Goal: Find specific page/section: Find specific page/section

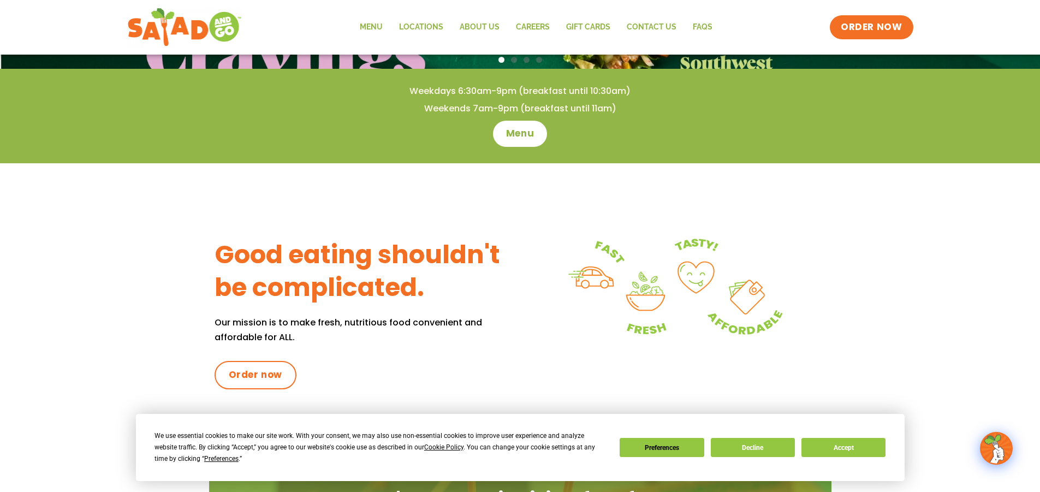
scroll to position [328, 0]
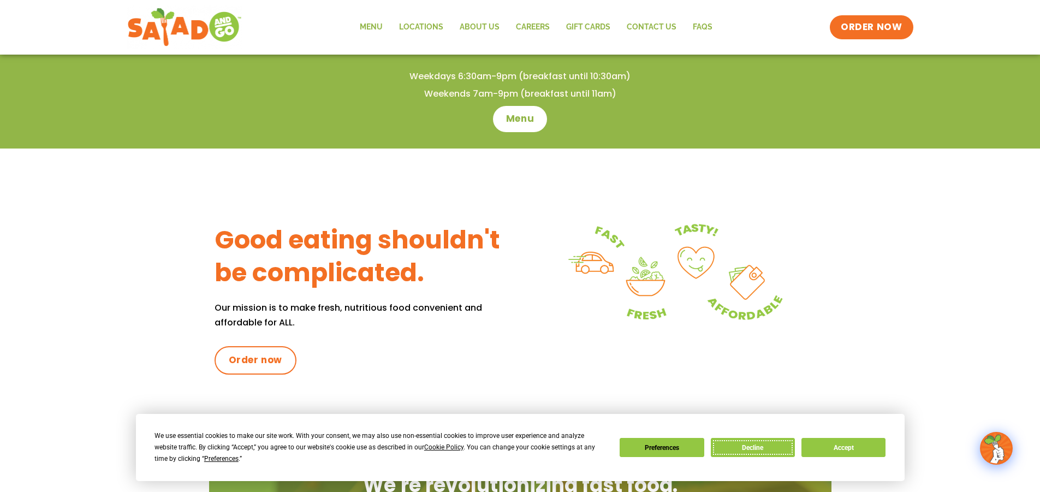
click at [762, 444] on button "Decline" at bounding box center [753, 447] width 84 height 19
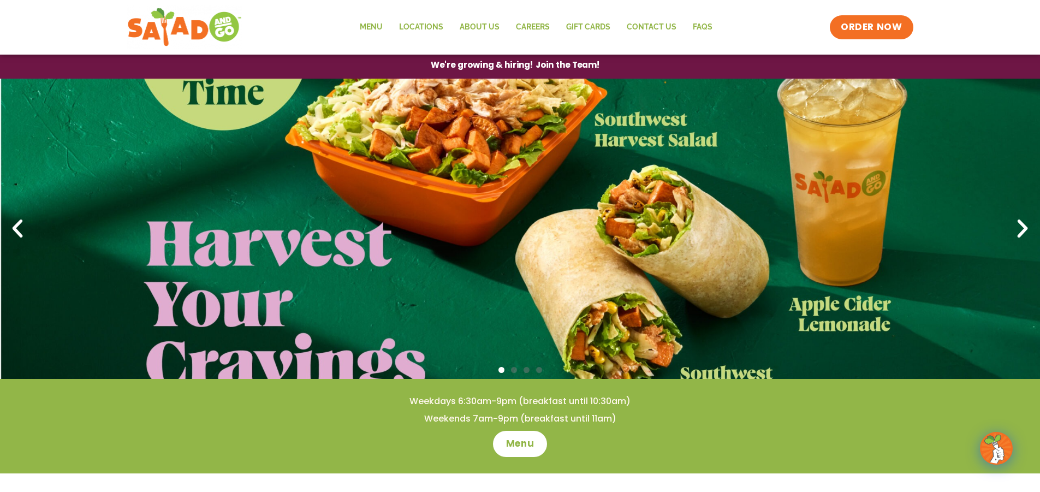
scroll to position [0, 0]
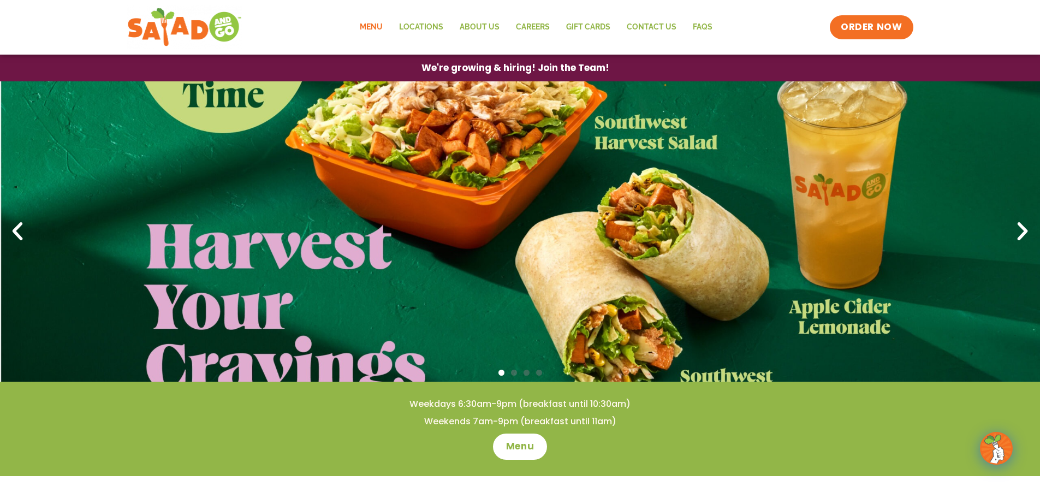
click at [375, 28] on link "Menu" at bounding box center [371, 27] width 39 height 25
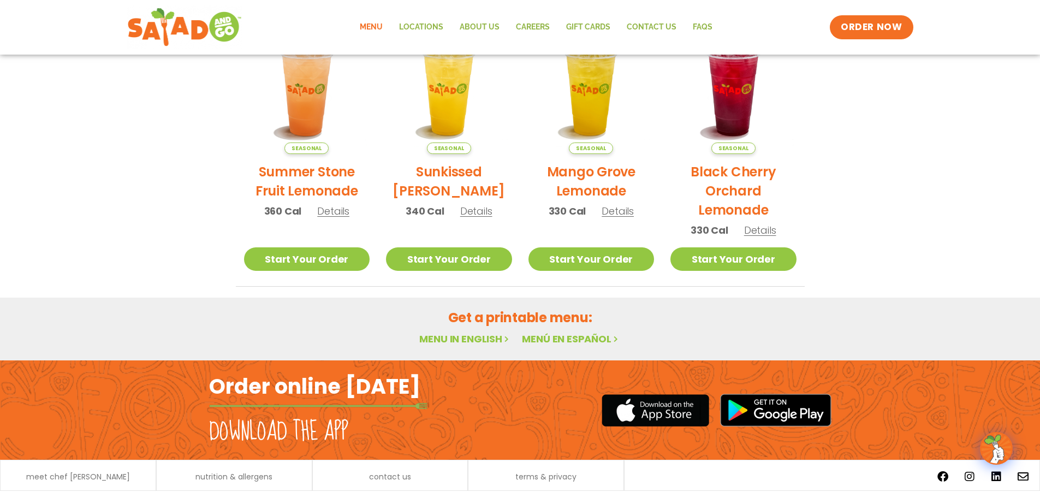
scroll to position [536, 0]
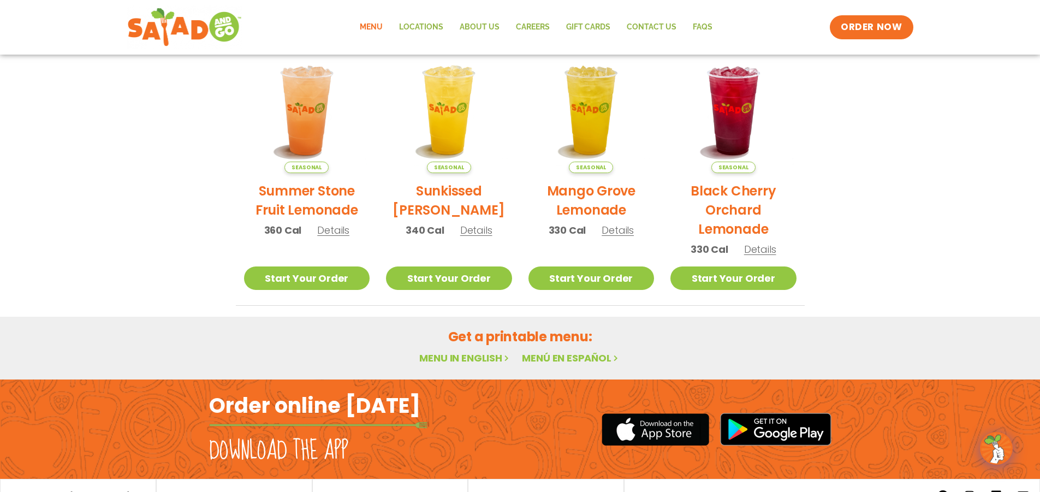
click at [465, 357] on link "Menu in English" at bounding box center [465, 358] width 92 height 14
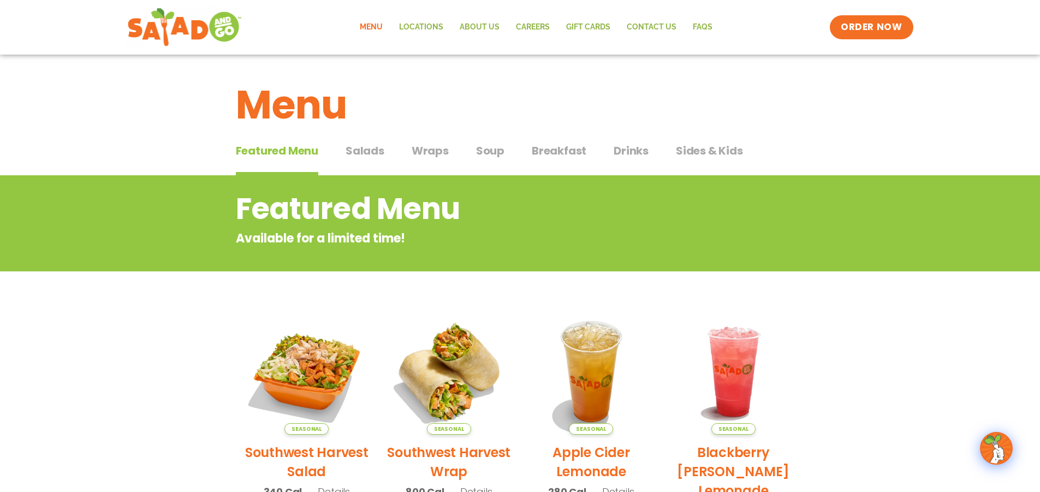
click at [367, 145] on span "Salads" at bounding box center [365, 151] width 39 height 16
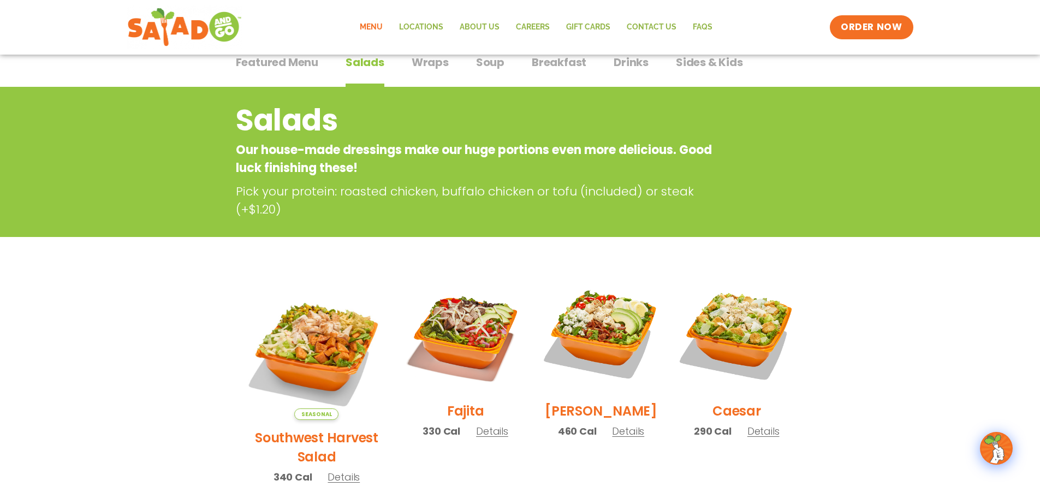
scroll to position [55, 0]
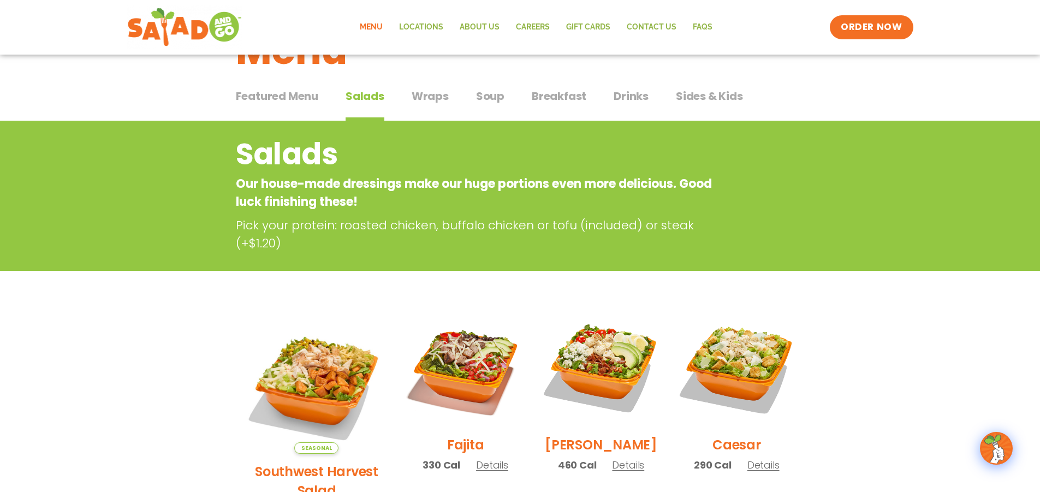
click at [449, 105] on div "Featured Menu Featured Menu Salads Salads Wraps Wraps Soup Soup Breakfast Break…" at bounding box center [520, 102] width 569 height 37
click at [429, 100] on span "Wraps" at bounding box center [430, 96] width 37 height 16
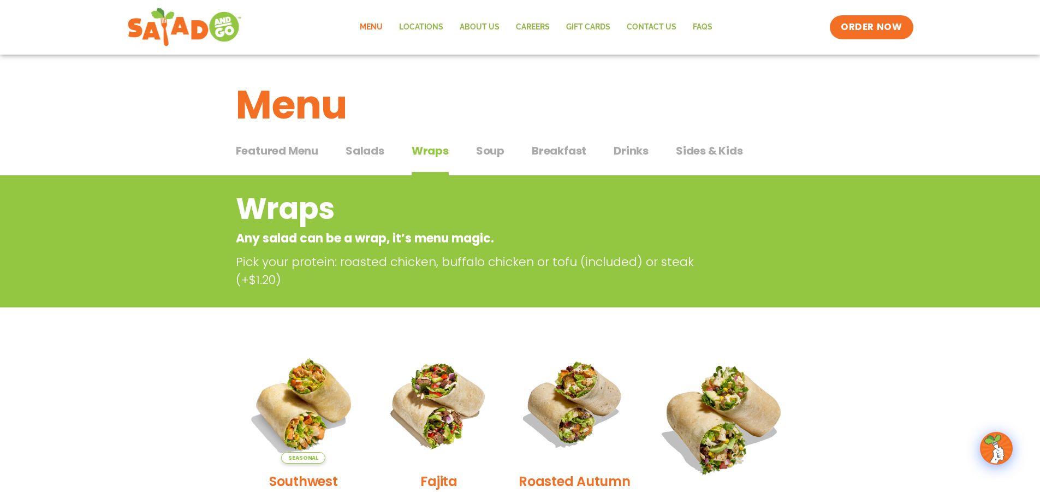
click at [492, 154] on span "Soup" at bounding box center [490, 151] width 28 height 16
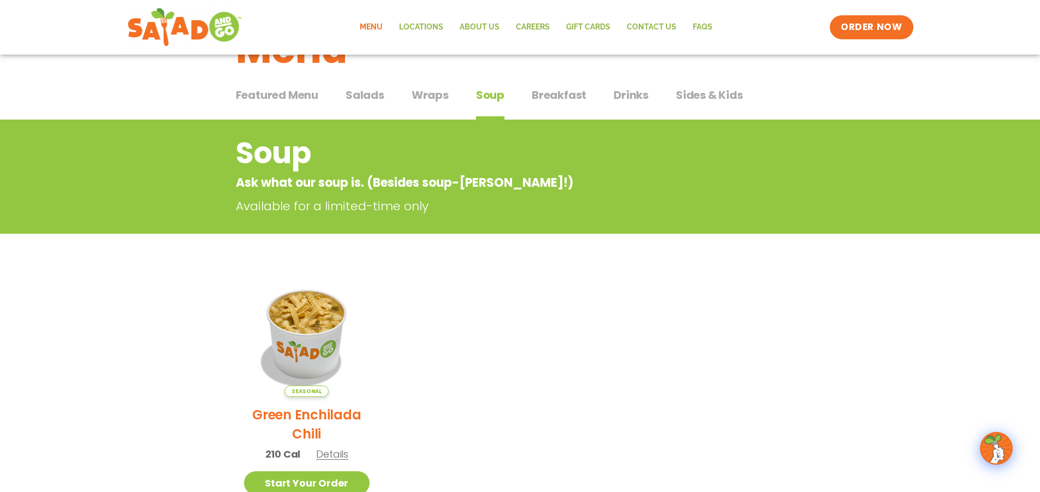
scroll to position [42, 0]
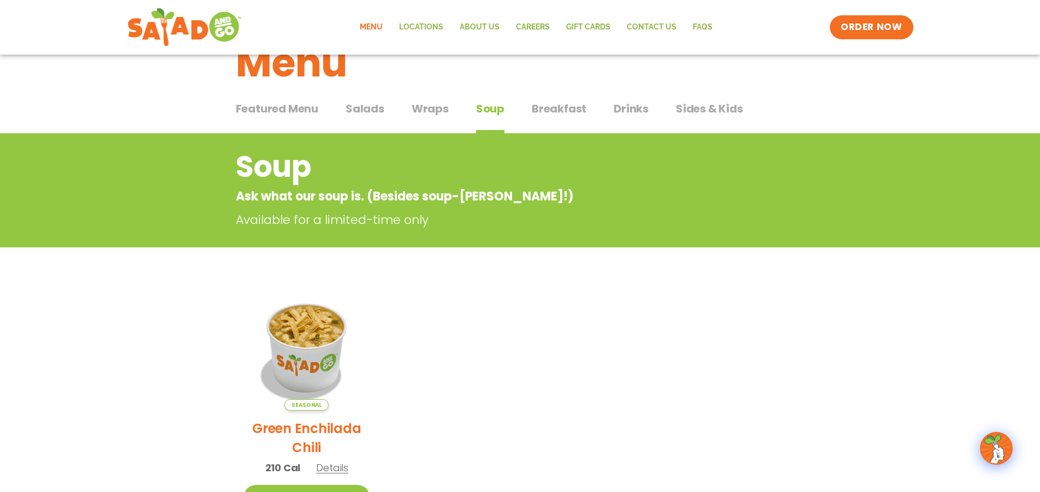
click at [560, 110] on span "Breakfast" at bounding box center [559, 108] width 55 height 16
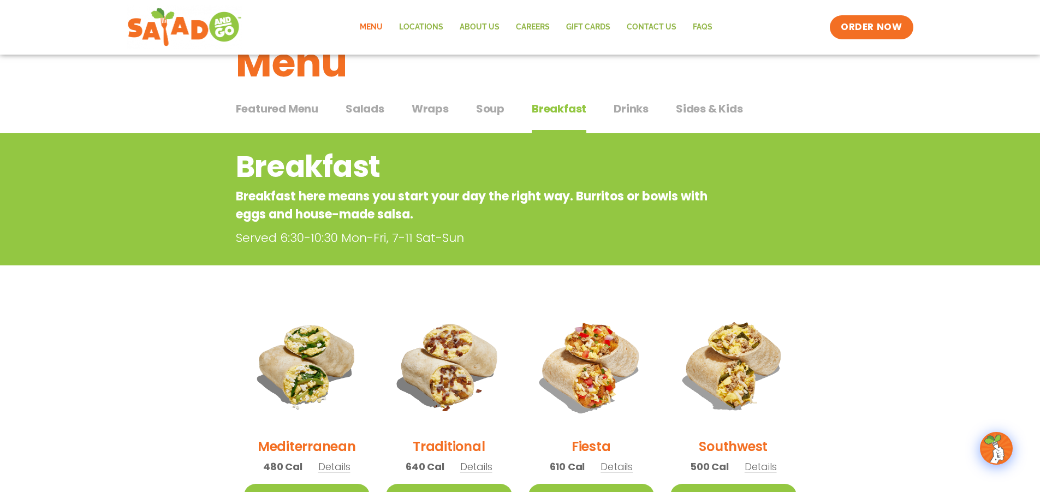
click at [642, 111] on span "Drinks" at bounding box center [631, 108] width 35 height 16
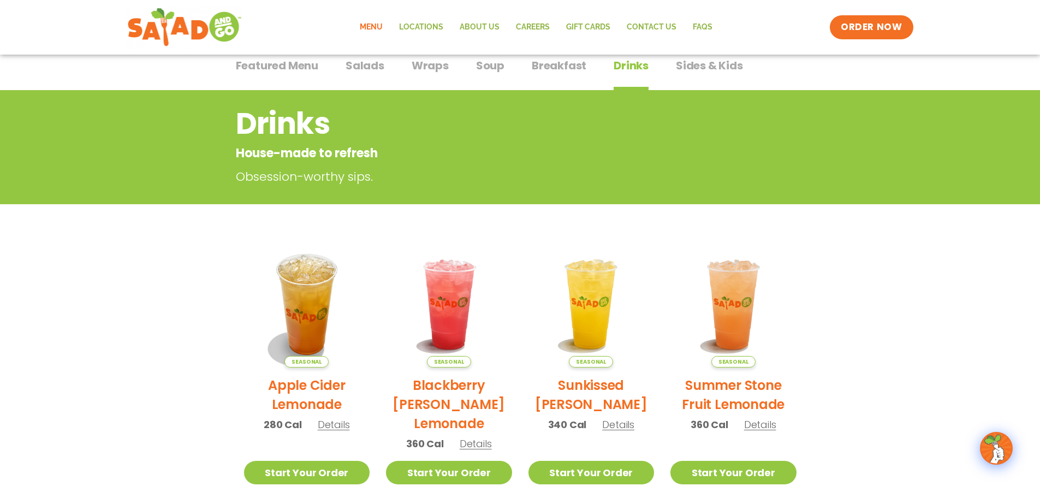
scroll to position [42, 0]
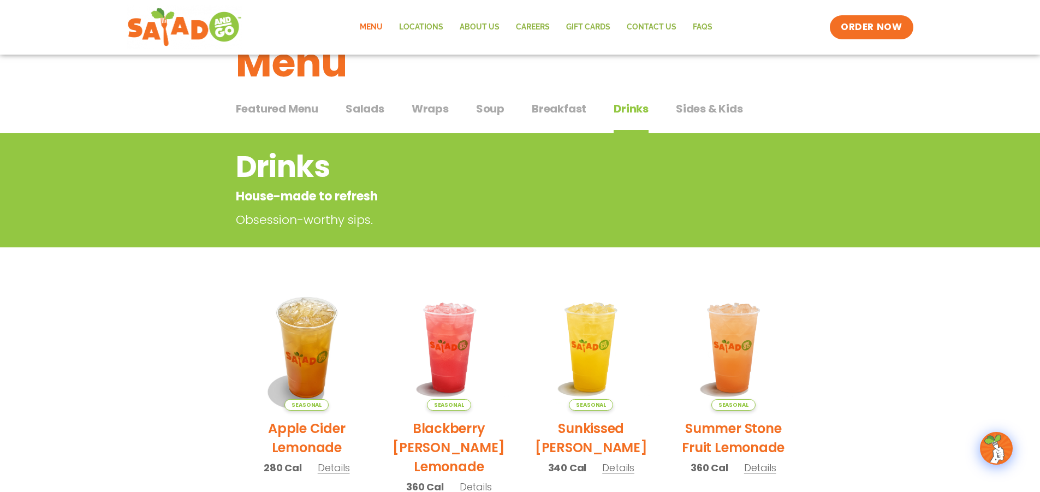
click at [693, 112] on span "Sides & Kids" at bounding box center [709, 108] width 67 height 16
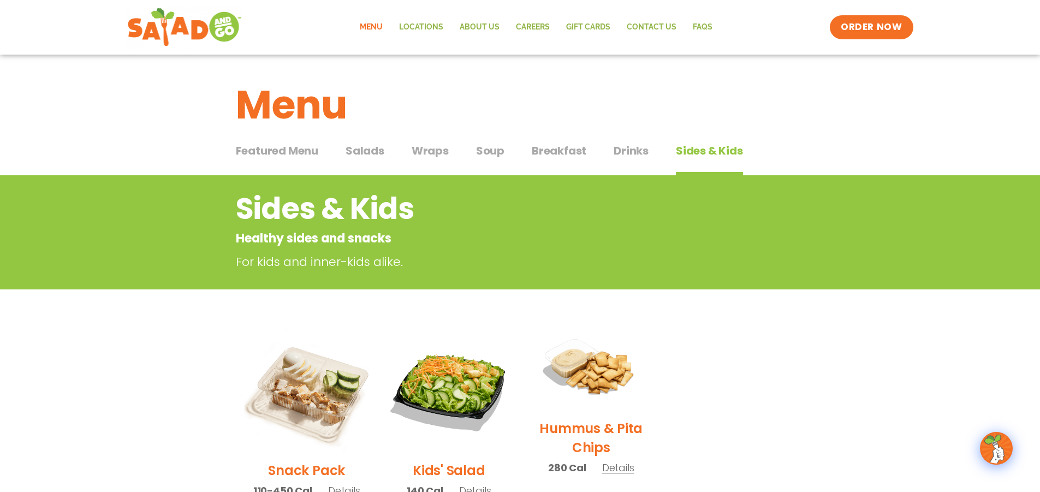
click at [278, 150] on span "Featured Menu" at bounding box center [277, 151] width 82 height 16
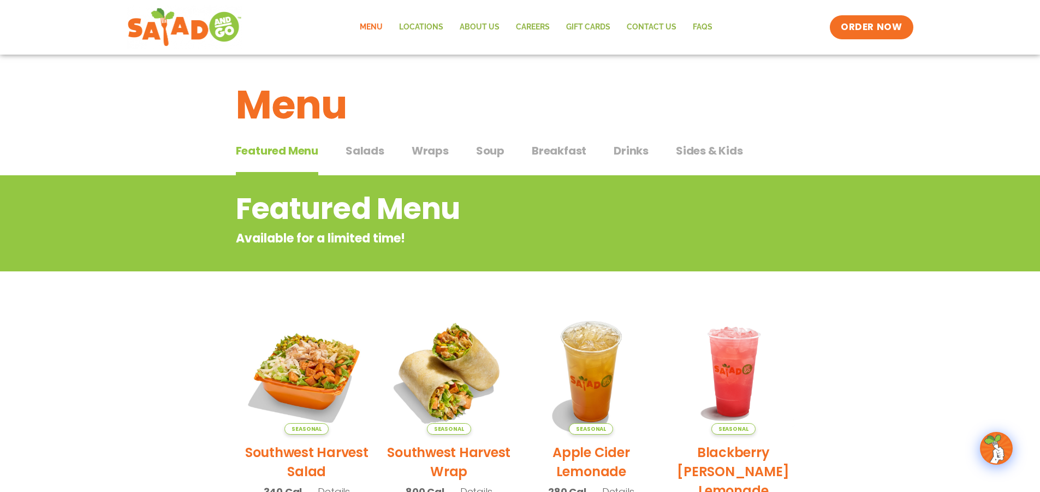
click at [374, 149] on span "Salads" at bounding box center [365, 151] width 39 height 16
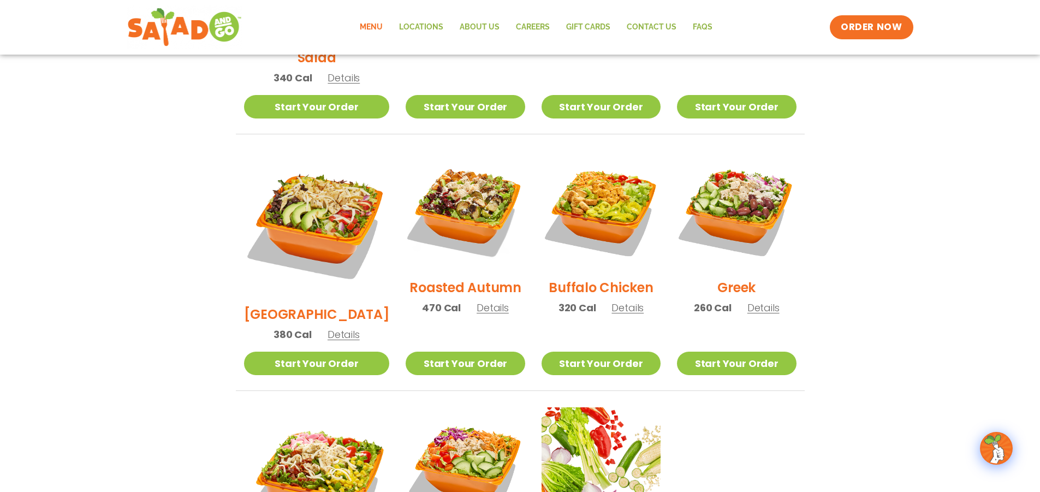
scroll to position [546, 0]
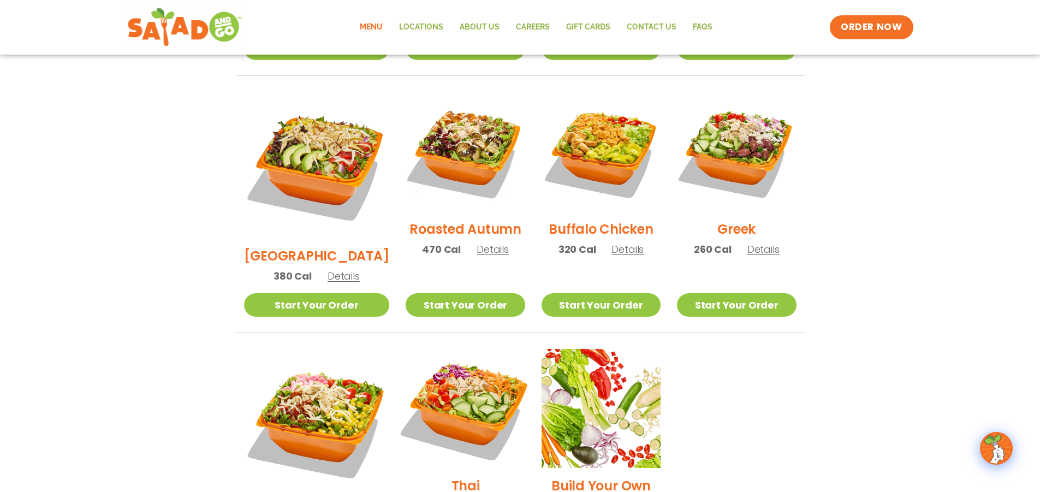
click at [453, 378] on img at bounding box center [465, 409] width 140 height 140
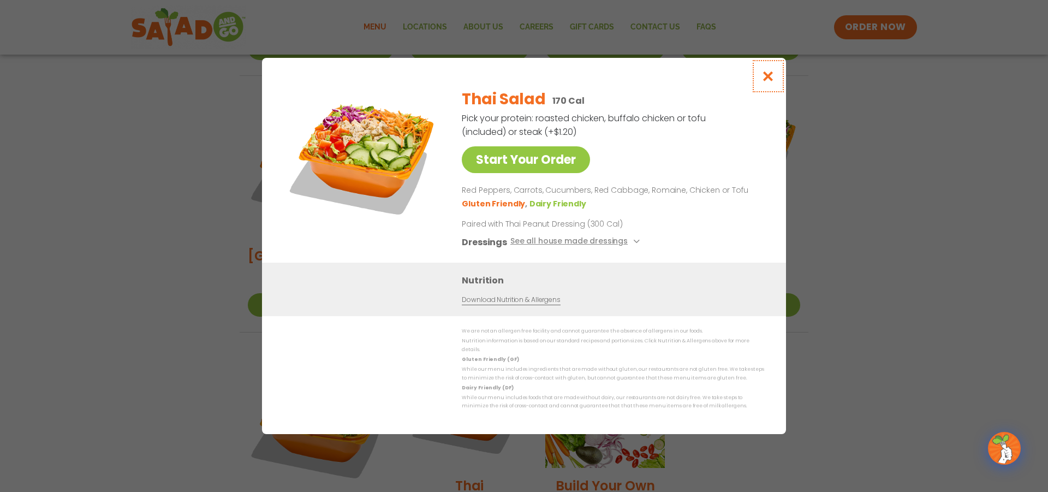
click at [760, 82] on button "Close modal" at bounding box center [768, 76] width 35 height 37
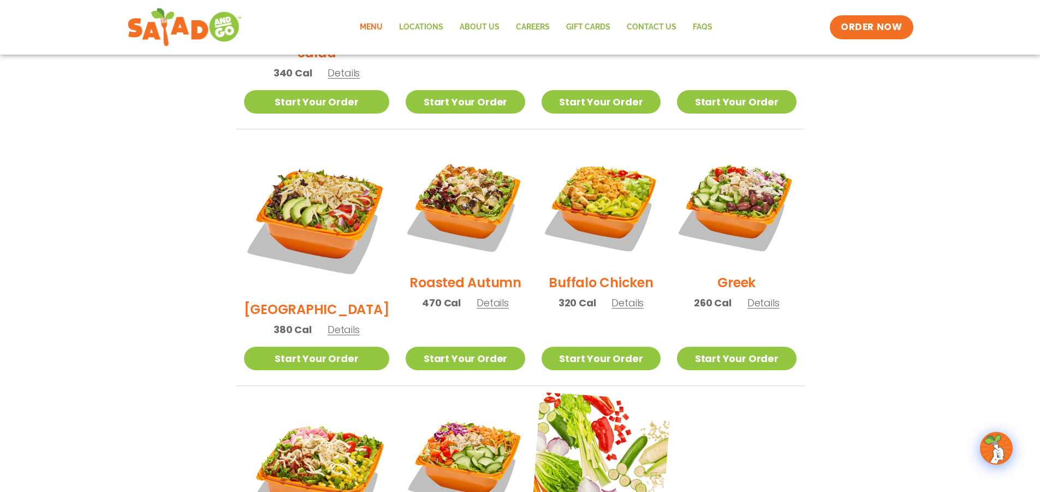
scroll to position [491, 0]
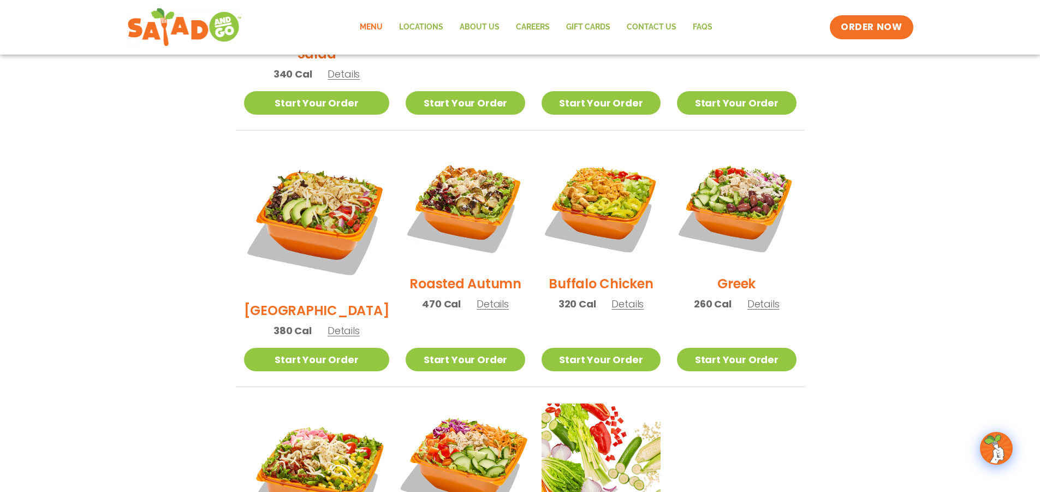
click at [464, 430] on img at bounding box center [465, 463] width 140 height 140
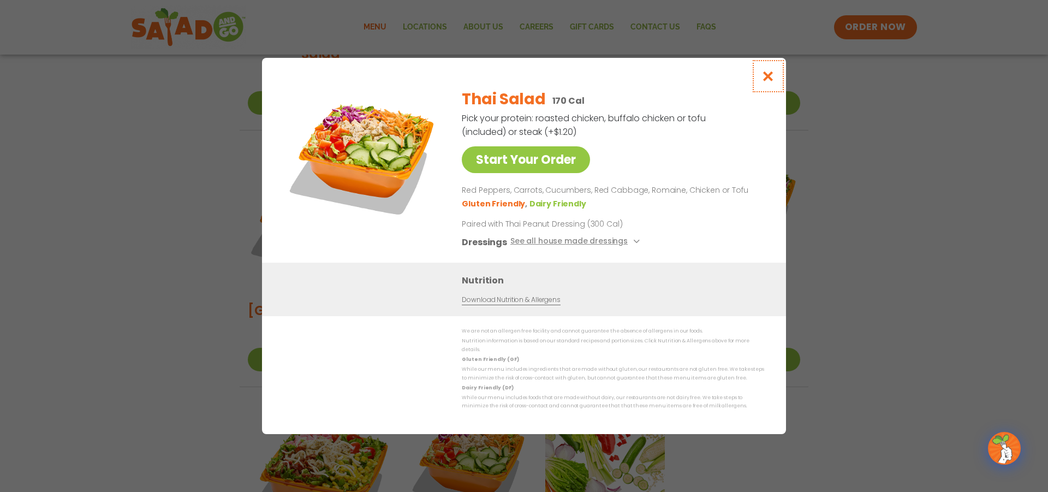
click at [771, 80] on icon "Close modal" at bounding box center [769, 75] width 14 height 11
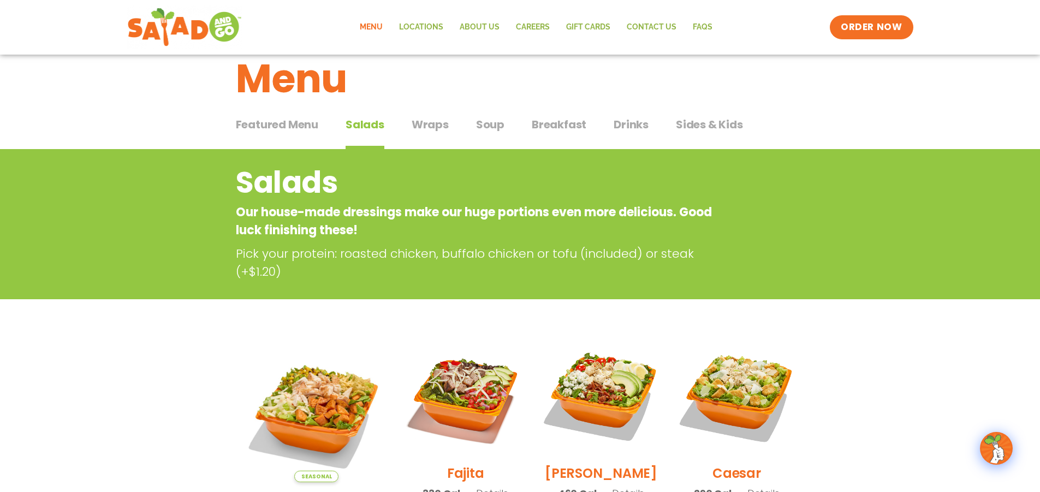
scroll to position [0, 0]
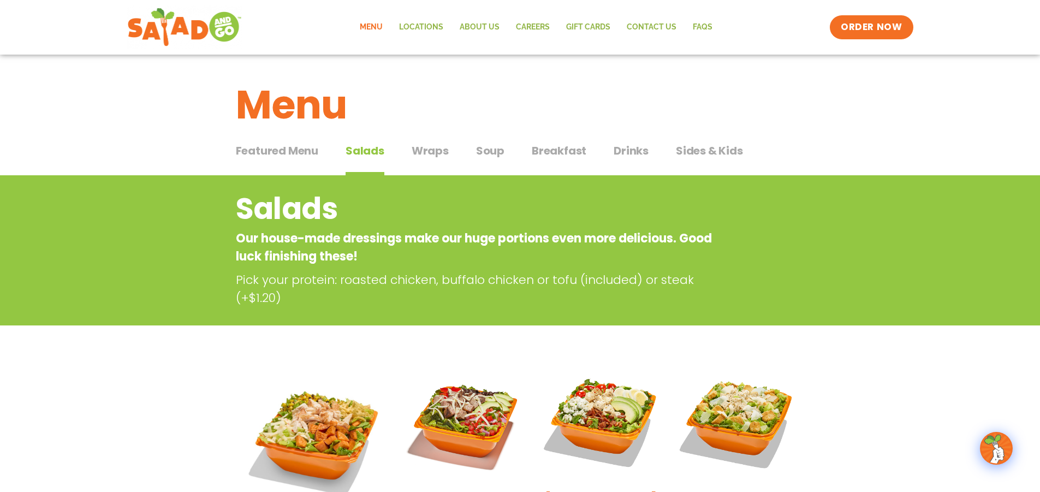
click at [437, 156] on span "Wraps" at bounding box center [430, 151] width 37 height 16
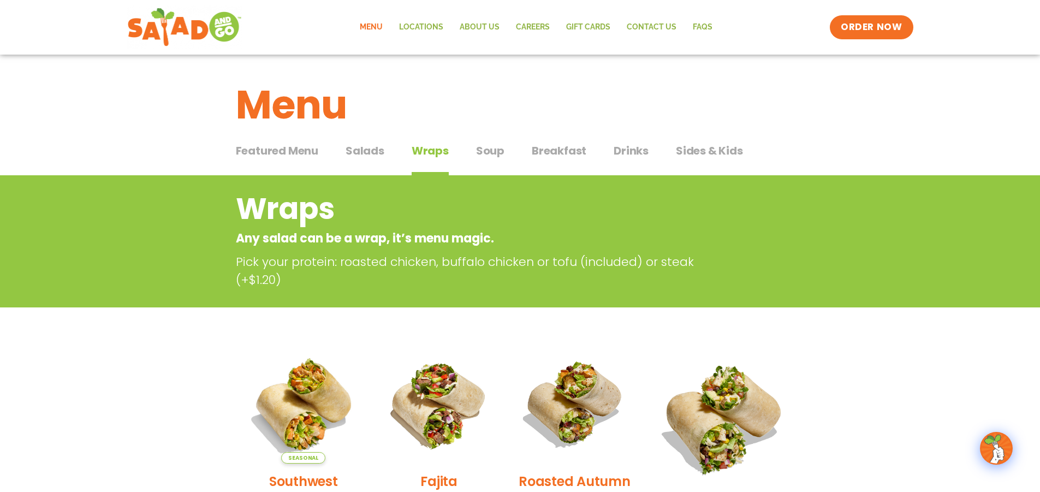
click at [478, 155] on span "Soup" at bounding box center [490, 151] width 28 height 16
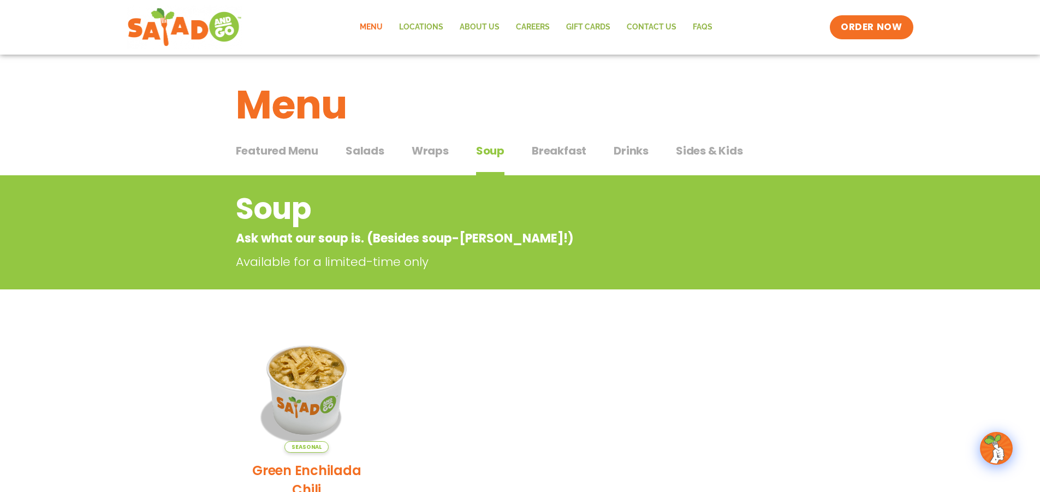
click at [545, 147] on span "Breakfast" at bounding box center [559, 151] width 55 height 16
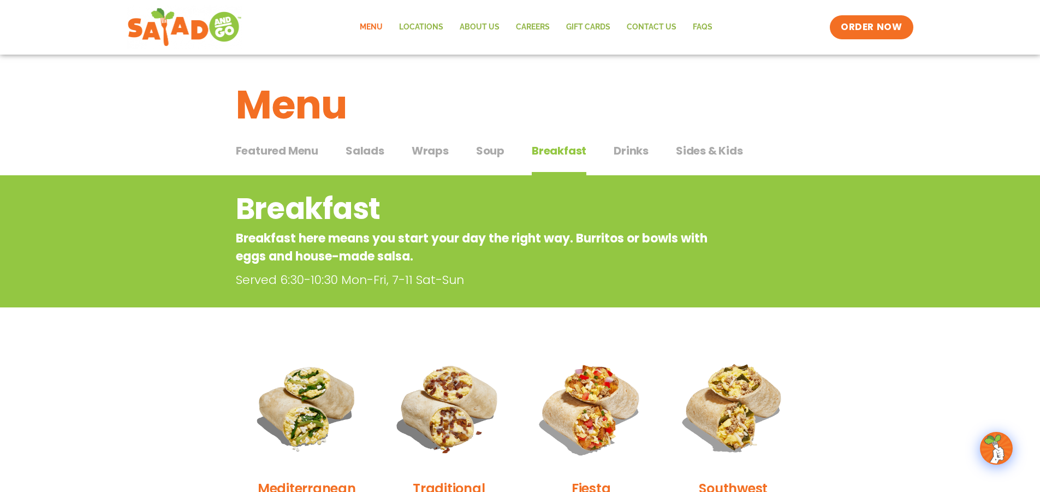
click at [510, 153] on div "Featured Menu Featured Menu Salads Salads Wraps Wraps Soup Soup Breakfast Break…" at bounding box center [520, 157] width 569 height 37
click at [493, 155] on span "Soup" at bounding box center [490, 151] width 28 height 16
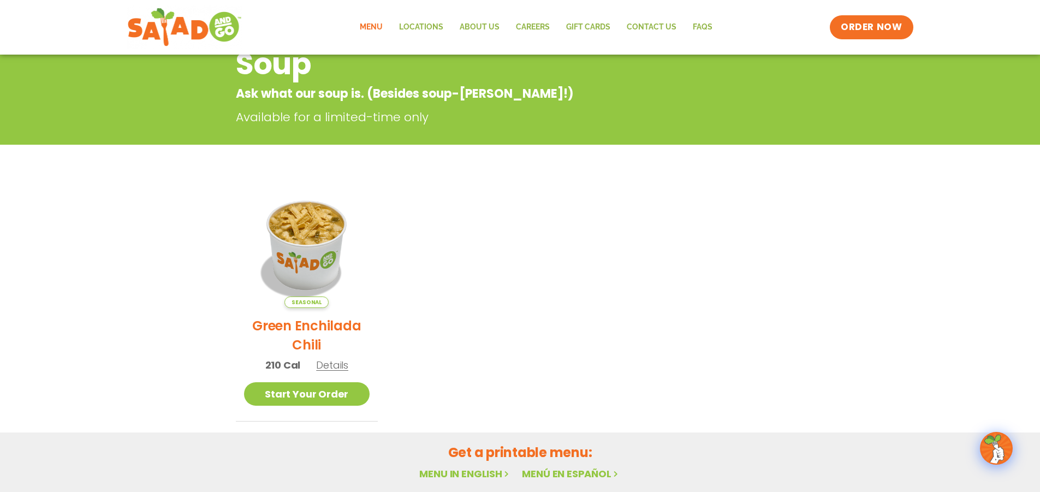
scroll to position [164, 0]
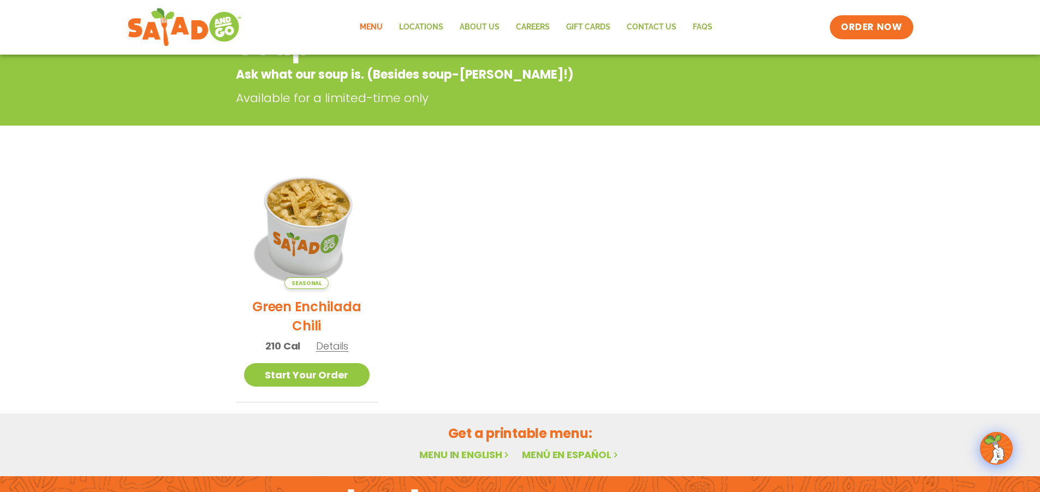
click at [303, 233] on img at bounding box center [307, 226] width 148 height 148
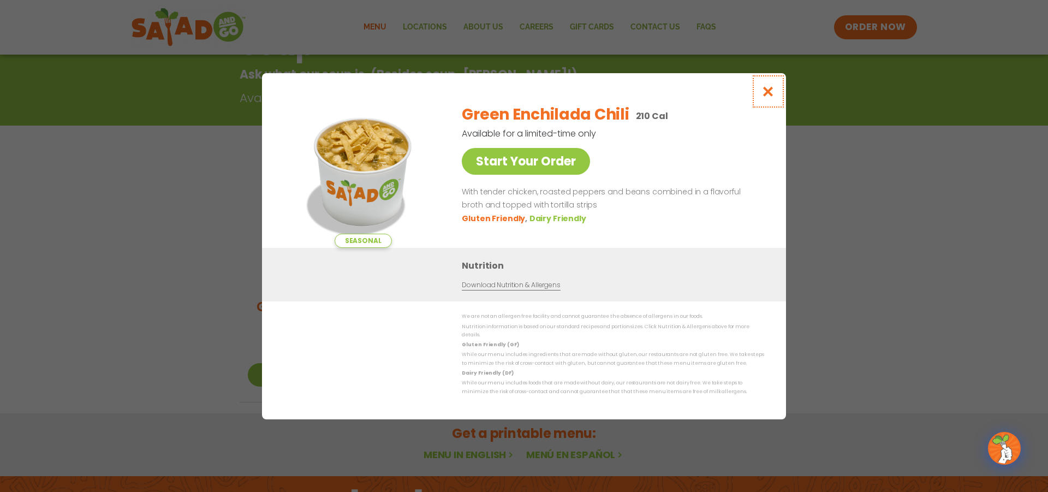
click at [772, 97] on icon "Close modal" at bounding box center [769, 91] width 14 height 11
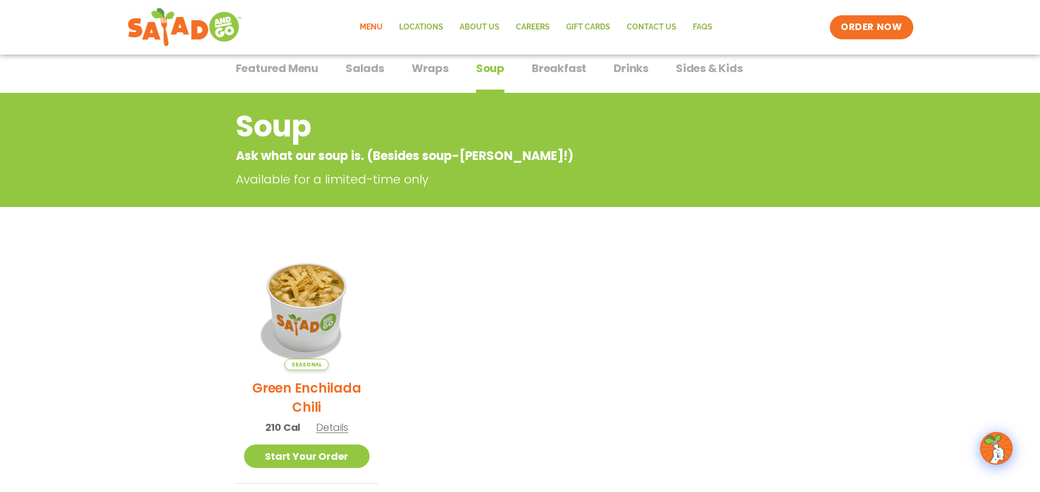
scroll to position [0, 0]
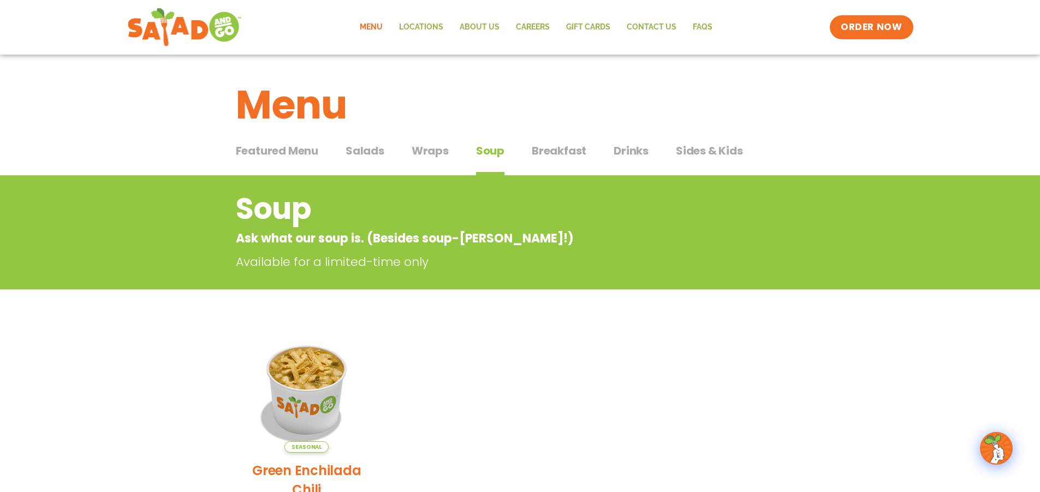
click at [609, 144] on div "Featured Menu Featured Menu Salads Salads Wraps Wraps Soup Soup Breakfast Break…" at bounding box center [520, 157] width 569 height 37
click at [619, 150] on span "Drinks" at bounding box center [631, 151] width 35 height 16
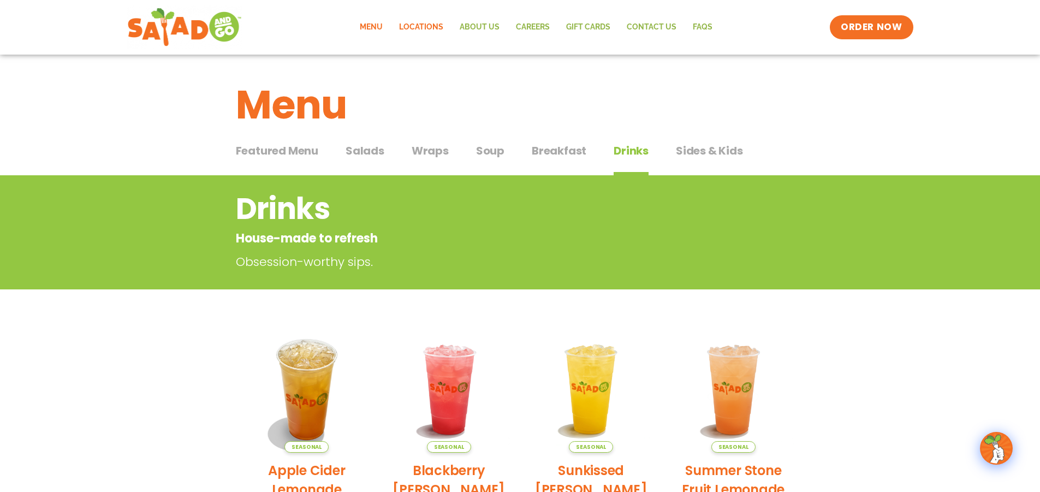
click at [434, 22] on link "Locations" at bounding box center [421, 27] width 61 height 25
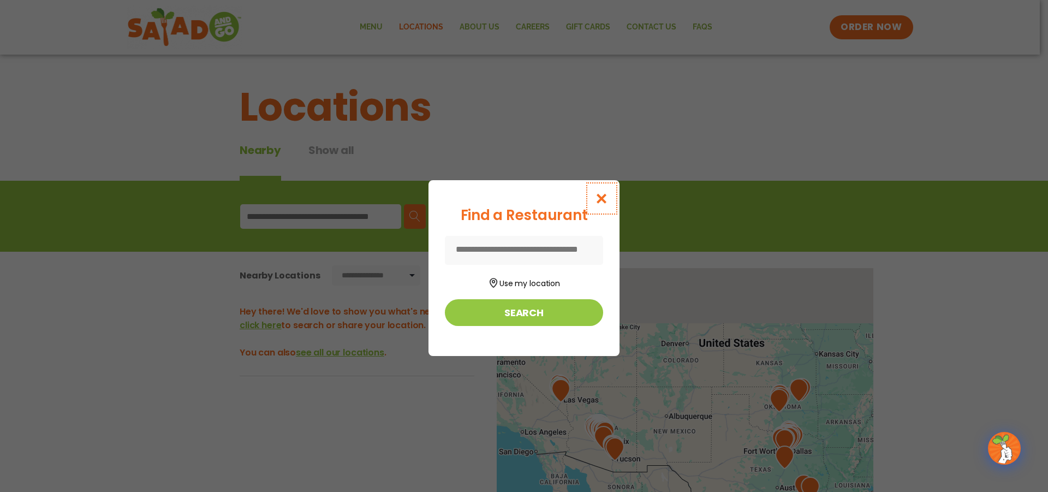
click at [601, 195] on icon "Close modal" at bounding box center [602, 198] width 14 height 11
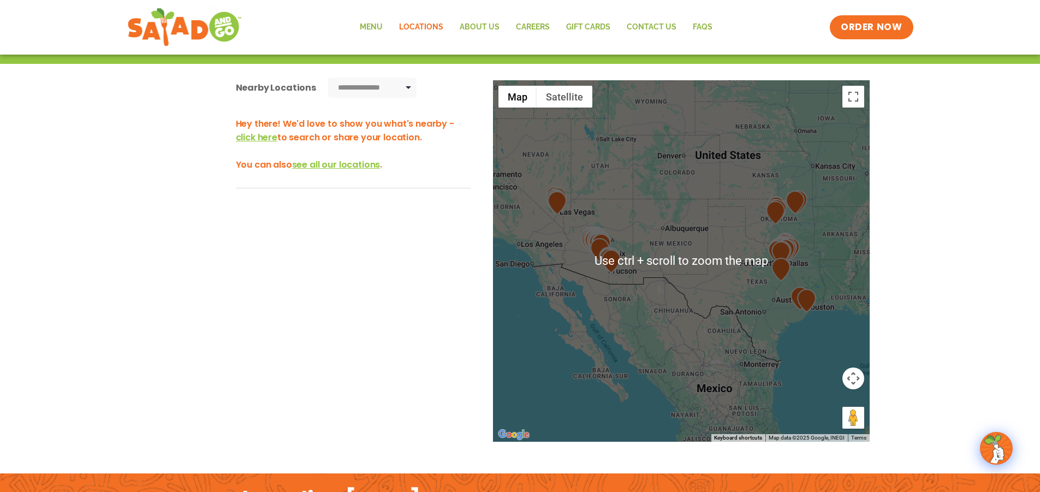
scroll to position [164, 0]
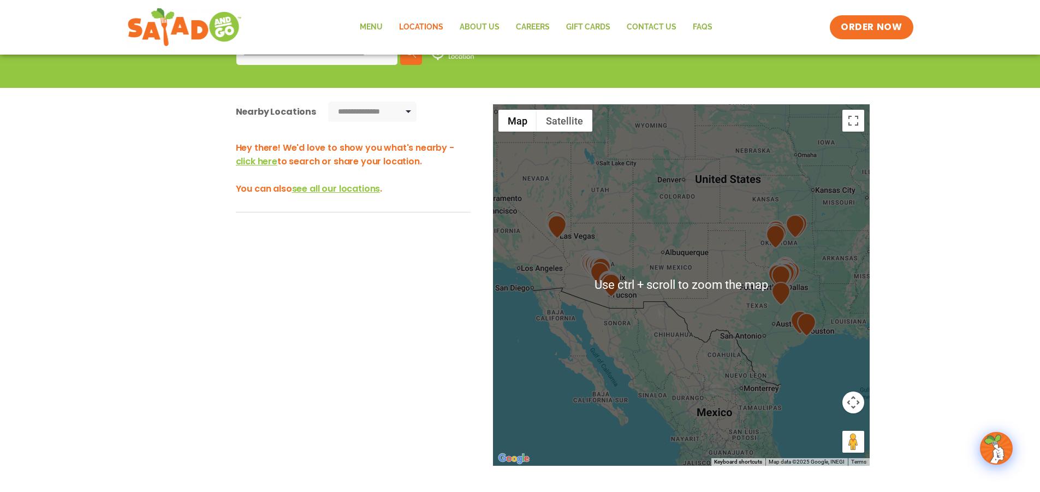
click at [784, 328] on div at bounding box center [681, 284] width 377 height 361
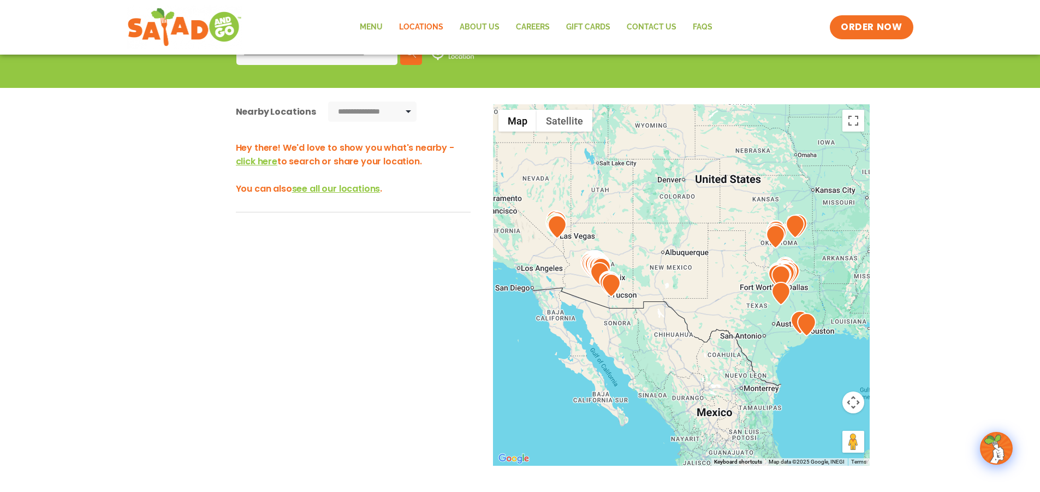
click at [784, 328] on div at bounding box center [681, 284] width 377 height 361
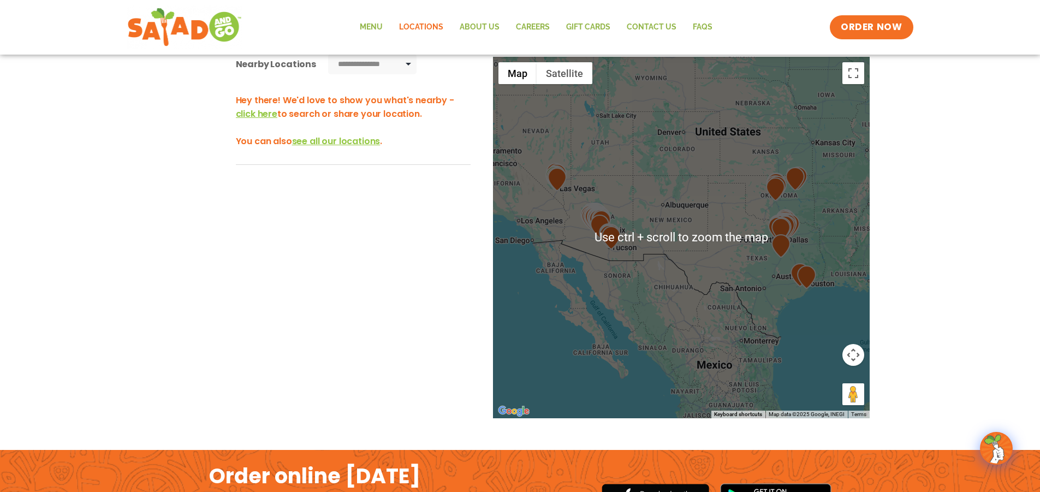
scroll to position [218, 0]
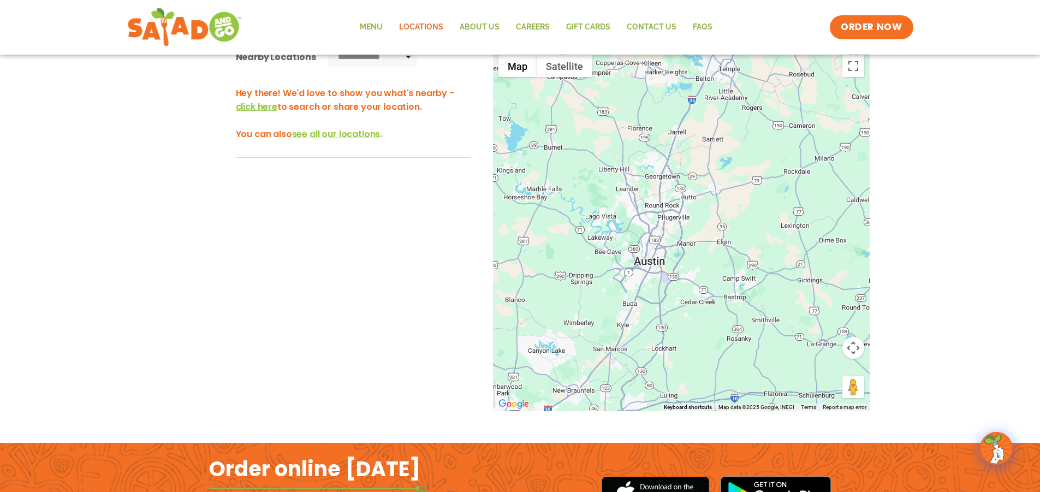
drag, startPoint x: 773, startPoint y: 227, endPoint x: 674, endPoint y: 237, distance: 99.3
click at [674, 237] on div at bounding box center [681, 230] width 377 height 361
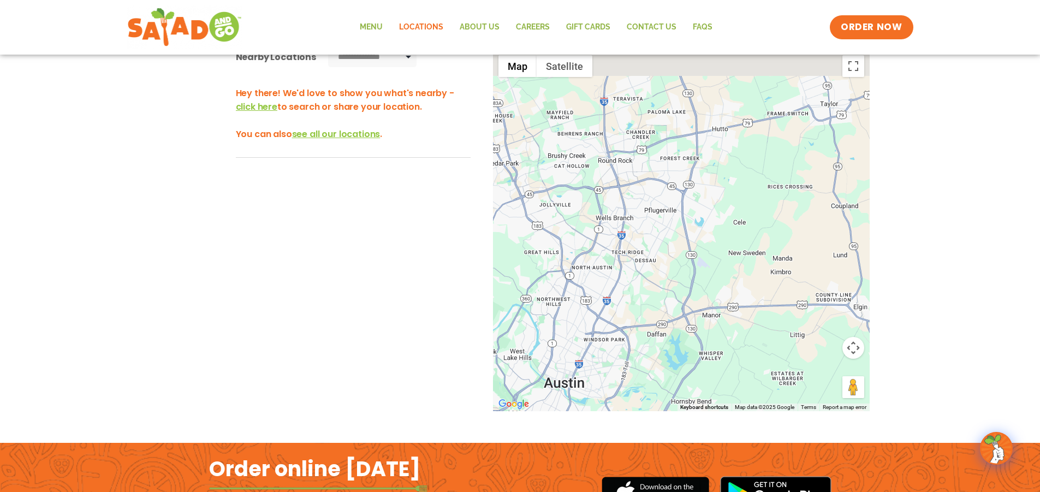
drag, startPoint x: 675, startPoint y: 186, endPoint x: 659, endPoint y: 274, distance: 88.9
click at [659, 274] on div at bounding box center [681, 230] width 377 height 361
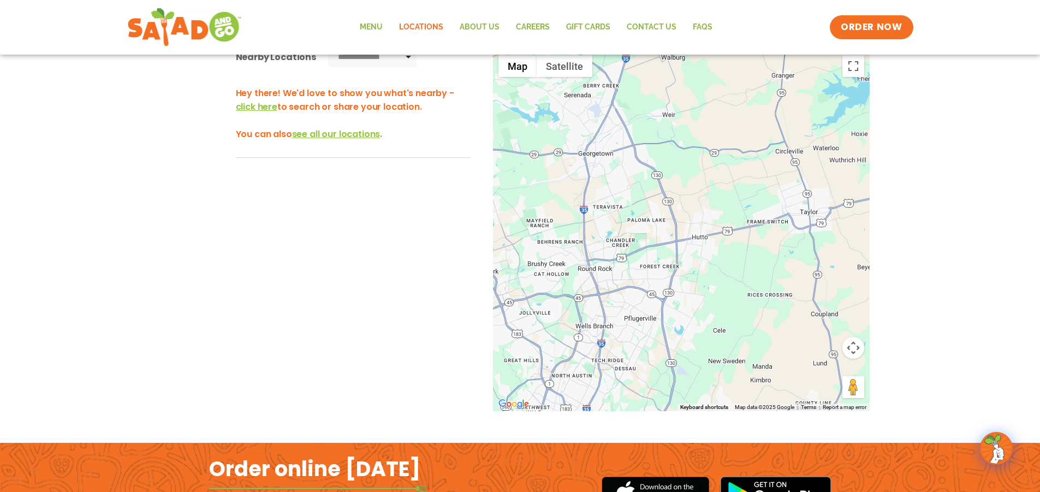
drag, startPoint x: 696, startPoint y: 169, endPoint x: 678, endPoint y: 265, distance: 97.8
click at [678, 265] on div at bounding box center [681, 230] width 377 height 361
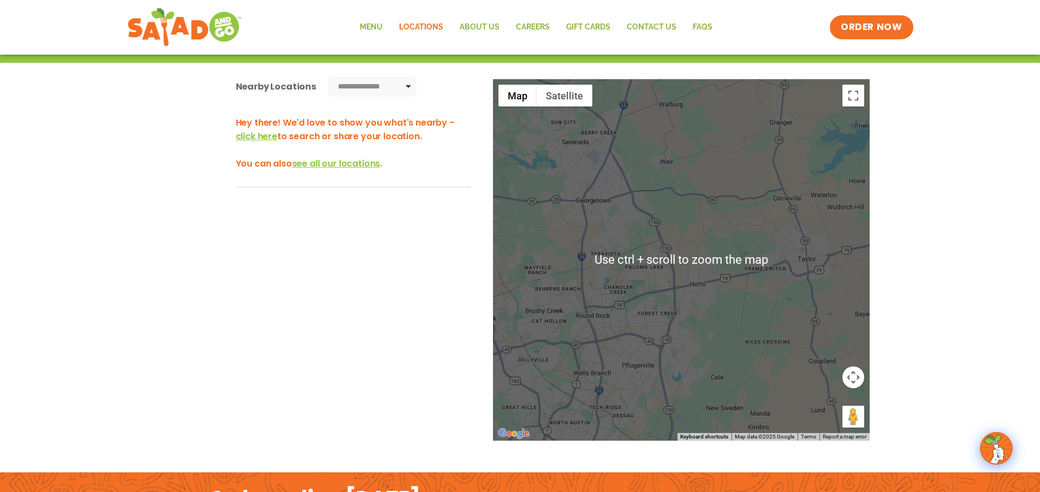
scroll to position [164, 0]
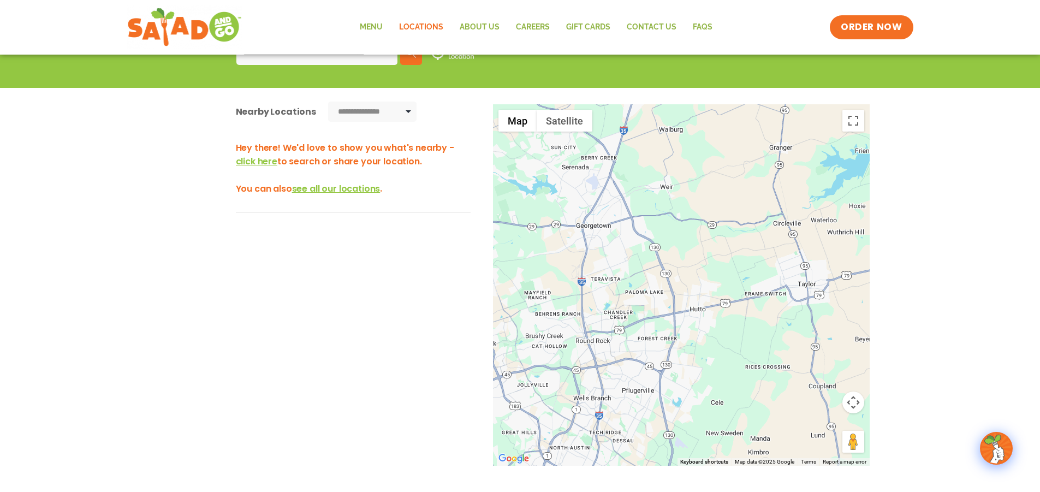
click at [423, 38] on link "Locations" at bounding box center [421, 27] width 61 height 25
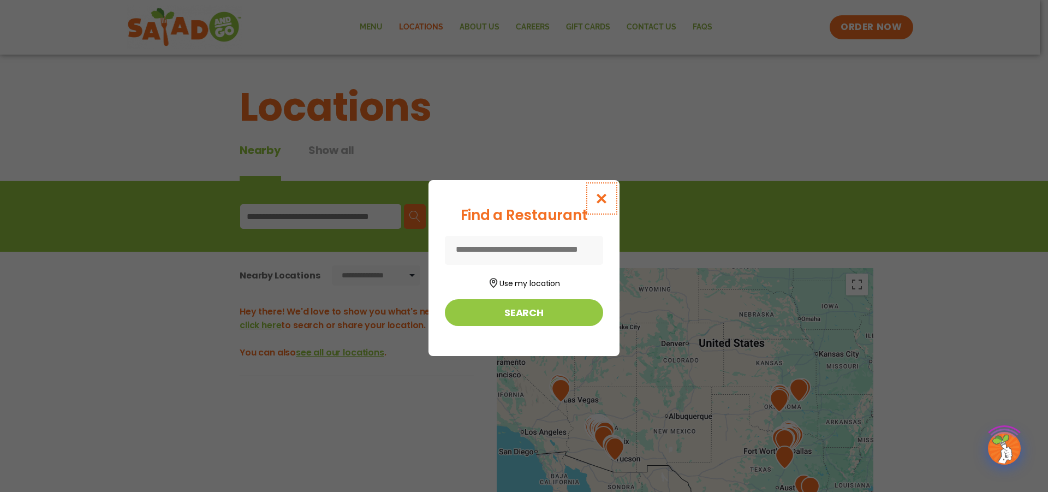
click at [601, 198] on icon "Close modal" at bounding box center [602, 198] width 14 height 11
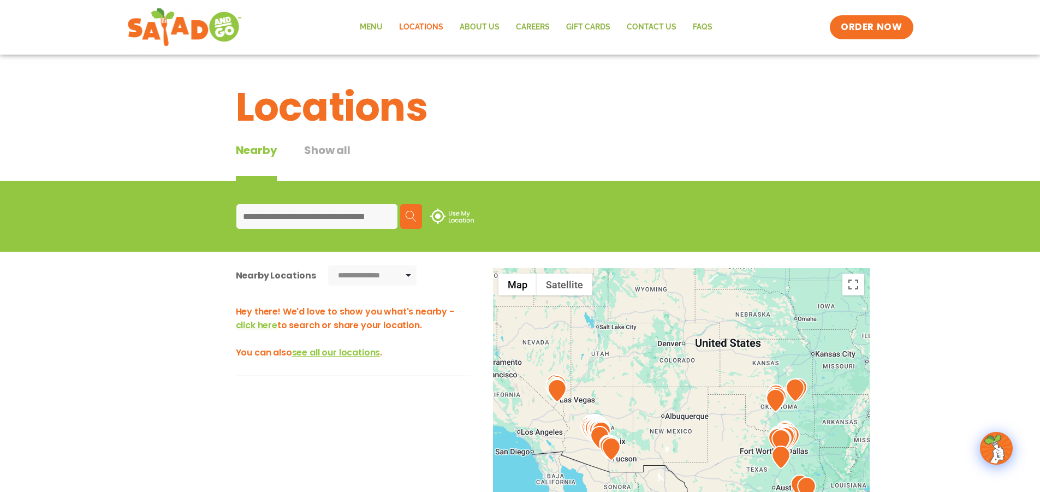
click at [333, 220] on input at bounding box center [316, 216] width 161 height 25
type input "*****"
click at [401, 218] on button "Search" at bounding box center [411, 216] width 22 height 25
